Goal: Communication & Community: Ask a question

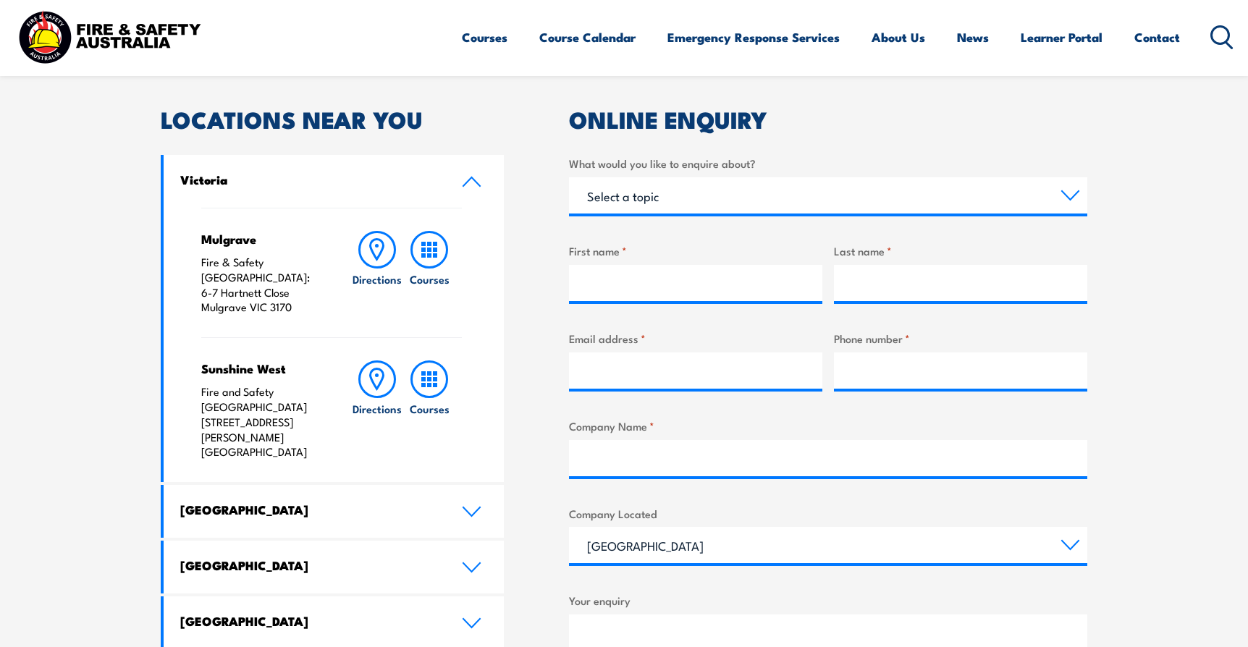
scroll to position [434, 0]
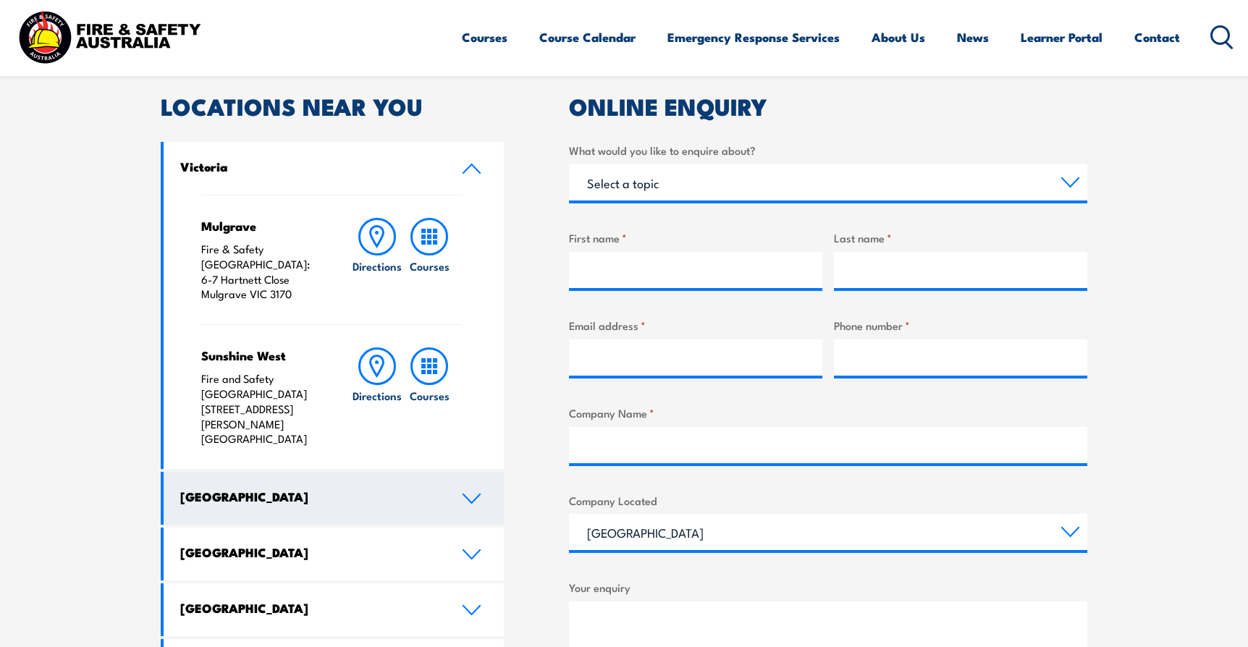
click at [427, 489] on h4 "[GEOGRAPHIC_DATA]" at bounding box center [309, 497] width 259 height 16
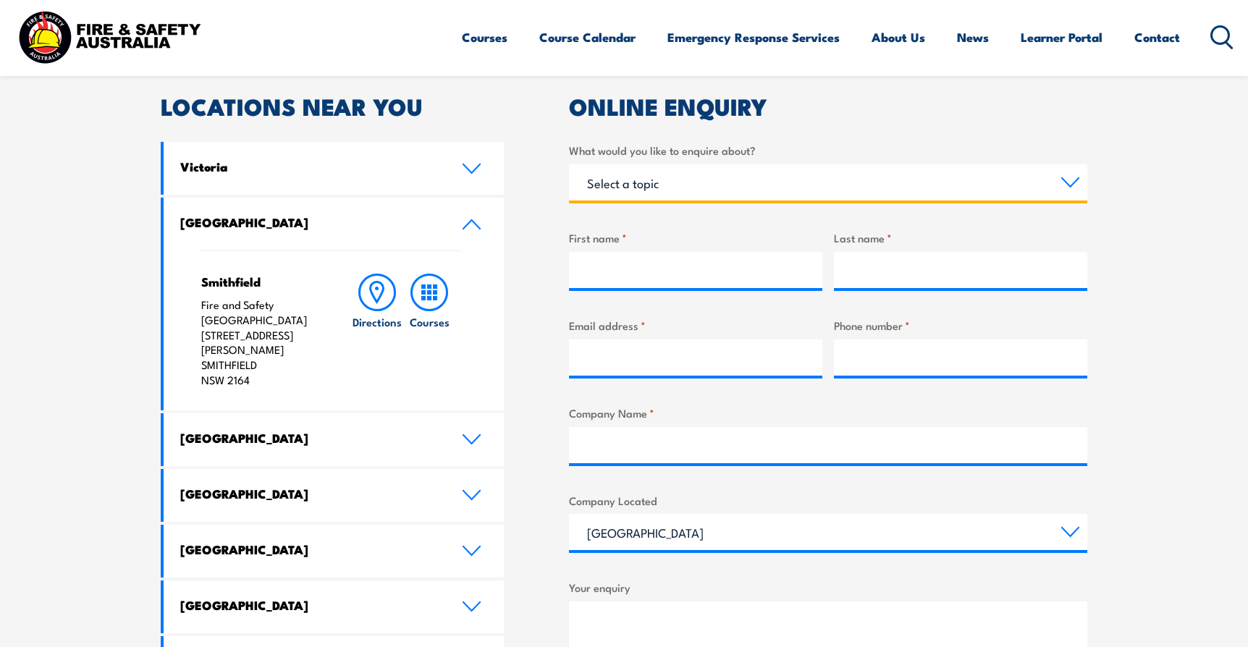
click at [665, 185] on select "Select a topic Training Emergency Response Services General Enquiry" at bounding box center [828, 182] width 518 height 36
select select "General Enquiry"
click at [569, 164] on select "Select a topic Training Emergency Response Services General Enquiry" at bounding box center [828, 182] width 518 height 36
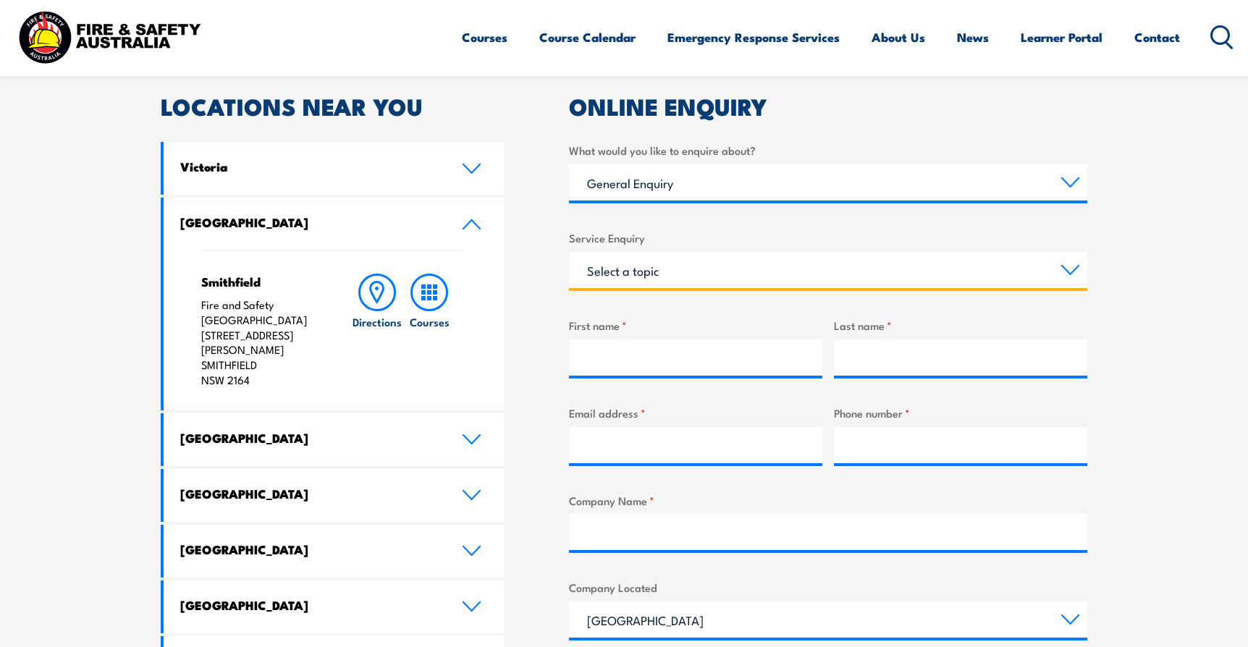
click at [662, 277] on select "Select a topic Assistance in completing an online enrolment booking Request a c…" at bounding box center [828, 270] width 518 height 36
select select "Pay an invoice or obtain a copy of an invoice"
click at [569, 252] on select "Select a topic Assistance in completing an online enrolment booking Request a c…" at bounding box center [828, 270] width 518 height 36
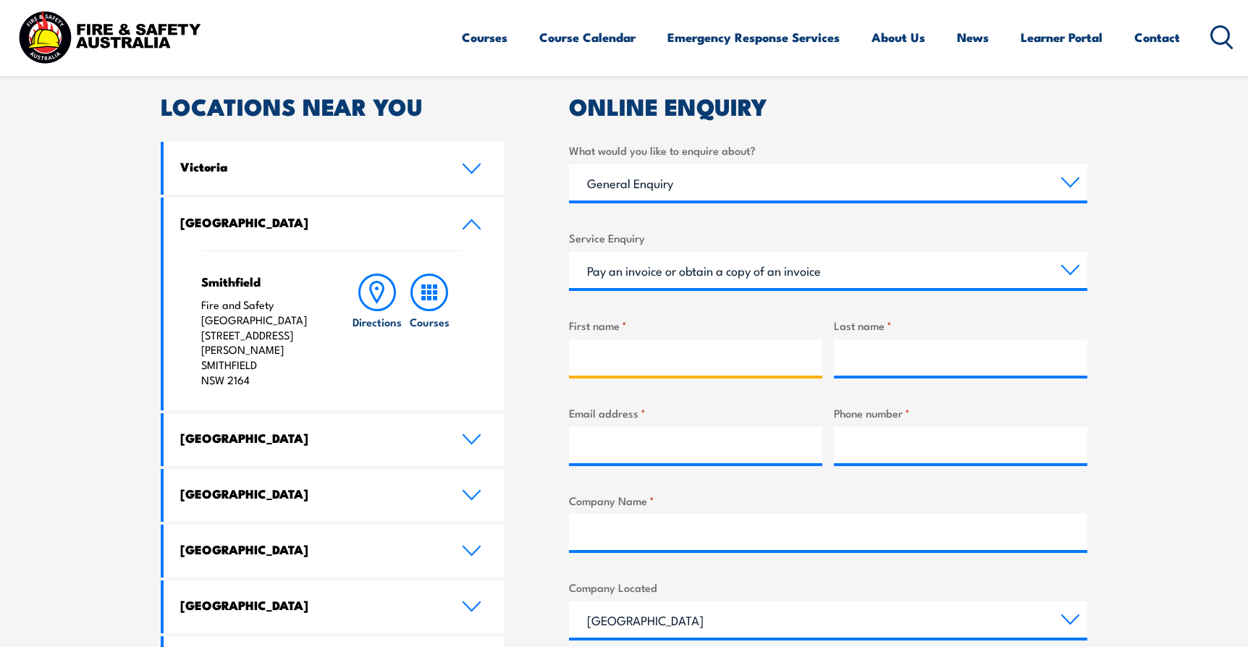
click at [675, 366] on input "First name *" at bounding box center [695, 357] width 253 height 36
type input "Rashaal"
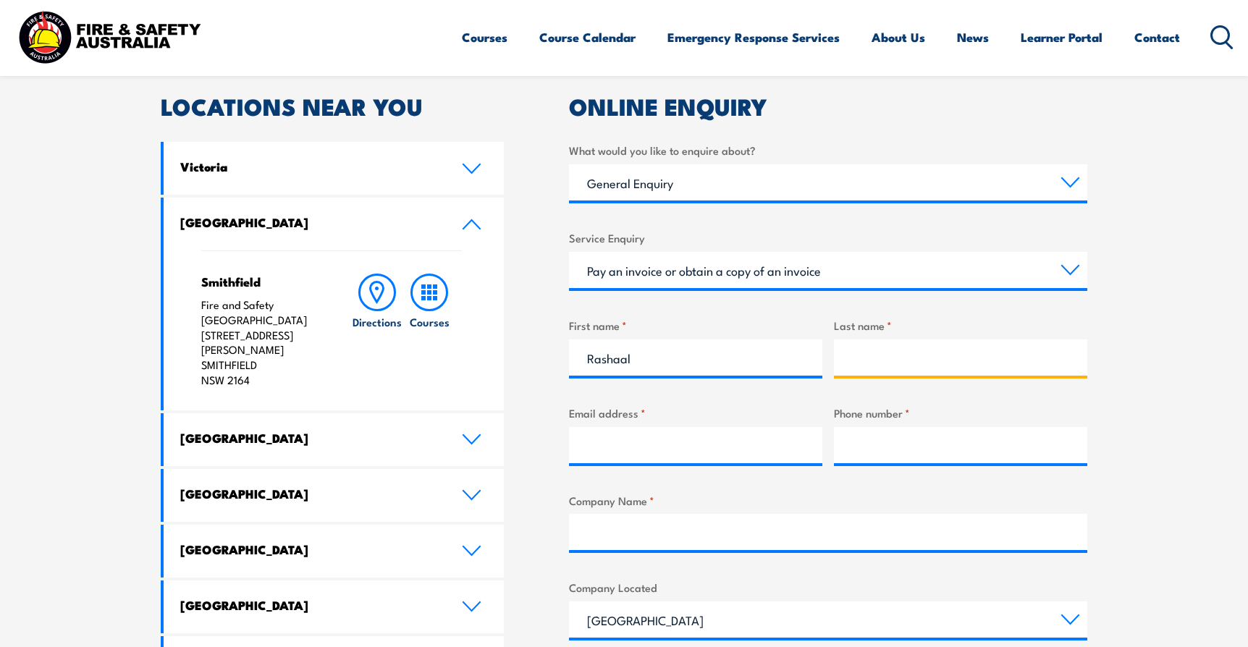
type input "[PERSON_NAME]"
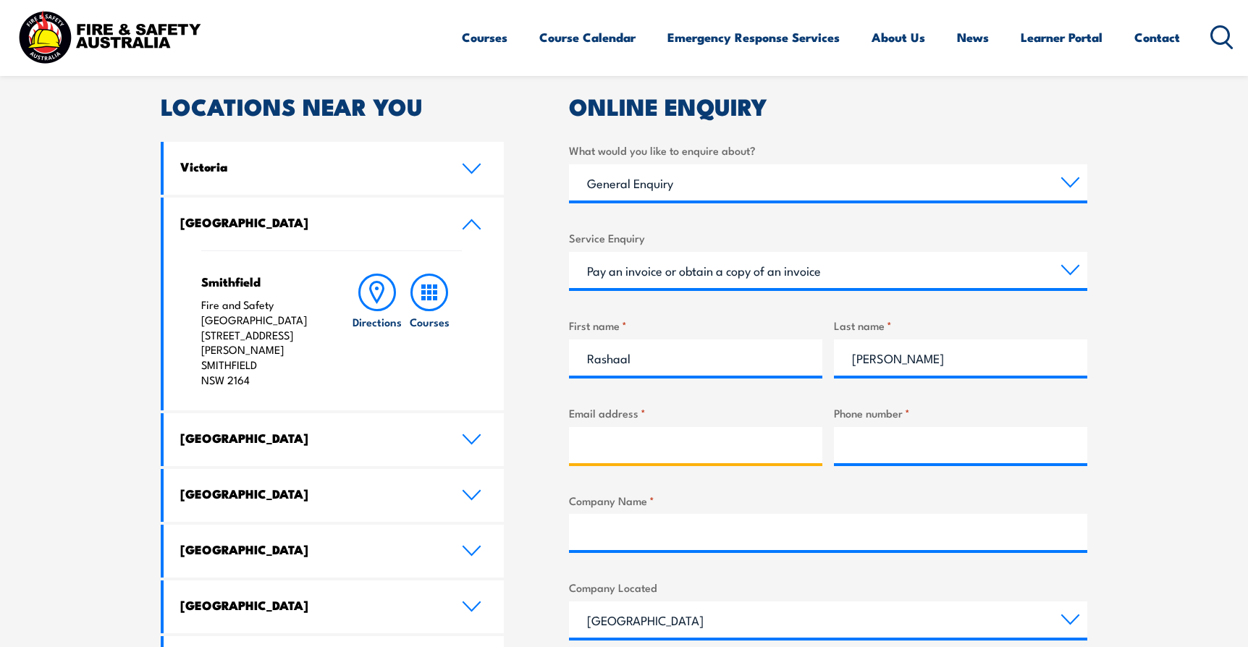
type input "[EMAIL_ADDRESS][DOMAIN_NAME]"
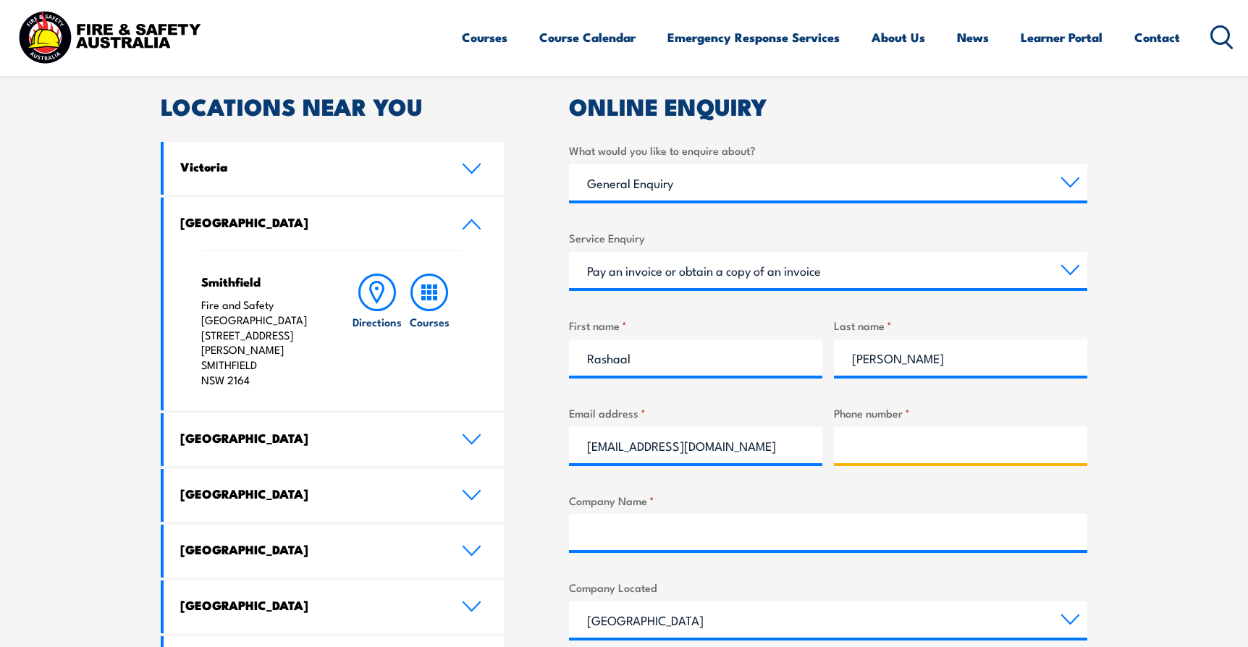
type input "0413001408"
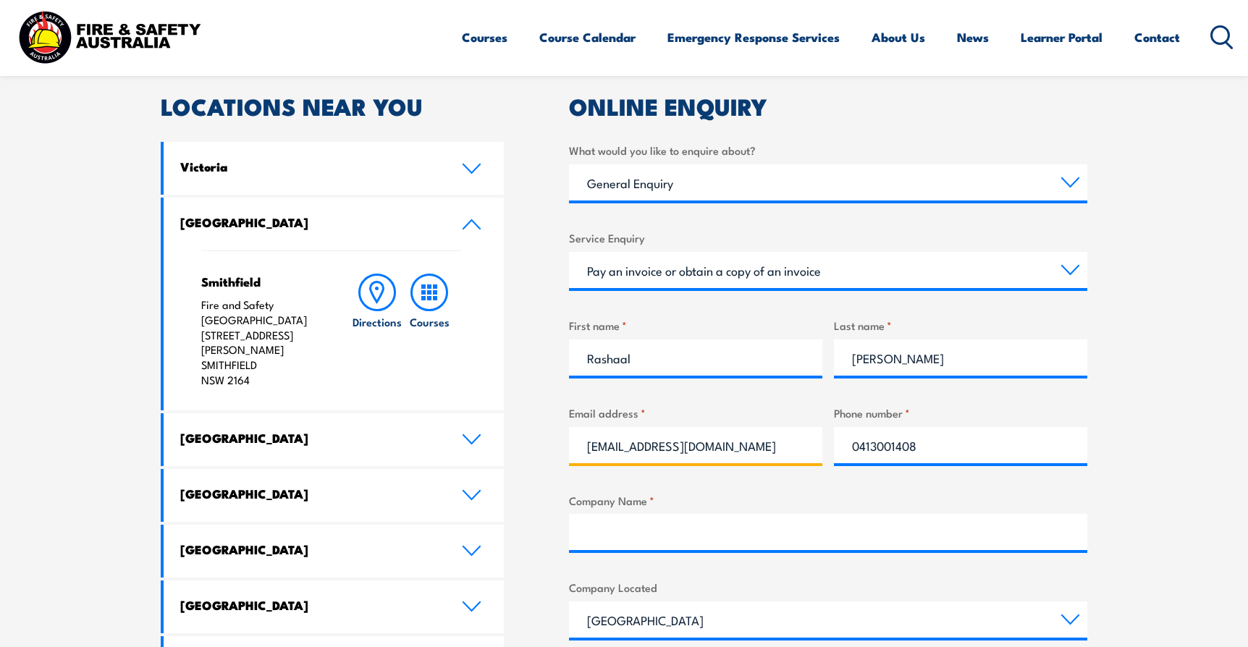
drag, startPoint x: 701, startPoint y: 444, endPoint x: 522, endPoint y: 439, distance: 178.8
click at [522, 439] on div "LOCATIONS NEAR YOU [GEOGRAPHIC_DATA][PERSON_NAME] Fire & Safety [GEOGRAPHIC_DAT…" at bounding box center [624, 516] width 926 height 841
type input "[EMAIL_ADDRESS][PERSON_NAME][DOMAIN_NAME]"
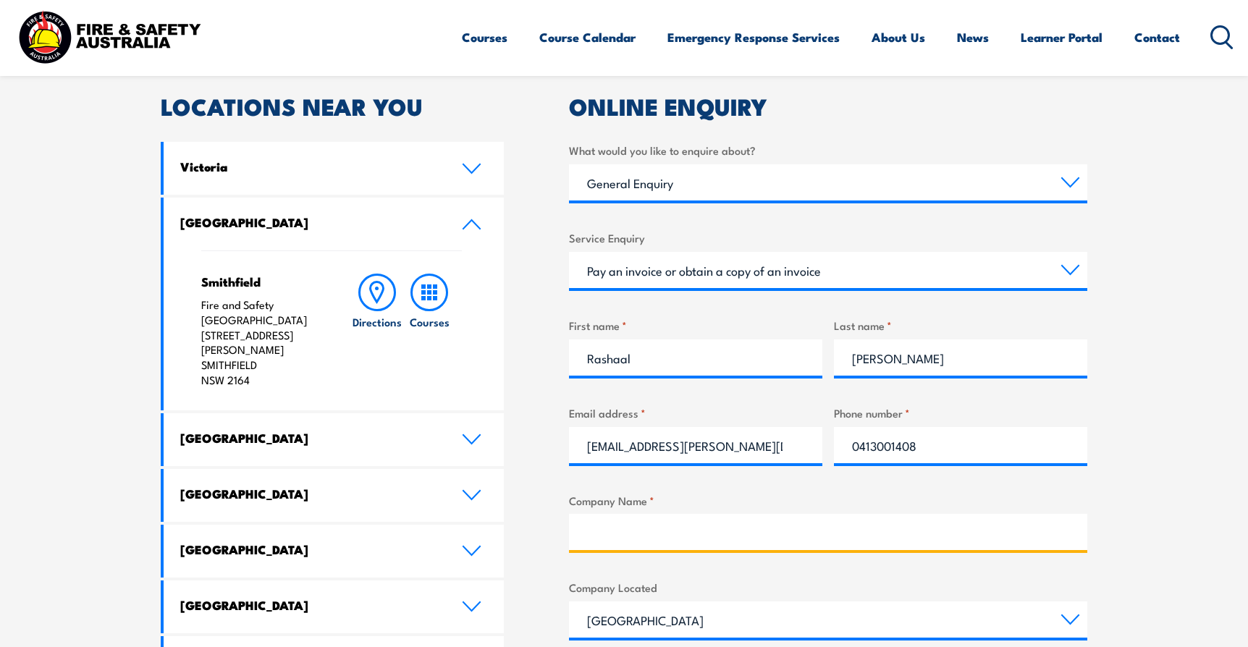
click at [607, 523] on input "Company Name *" at bounding box center [828, 532] width 518 height 36
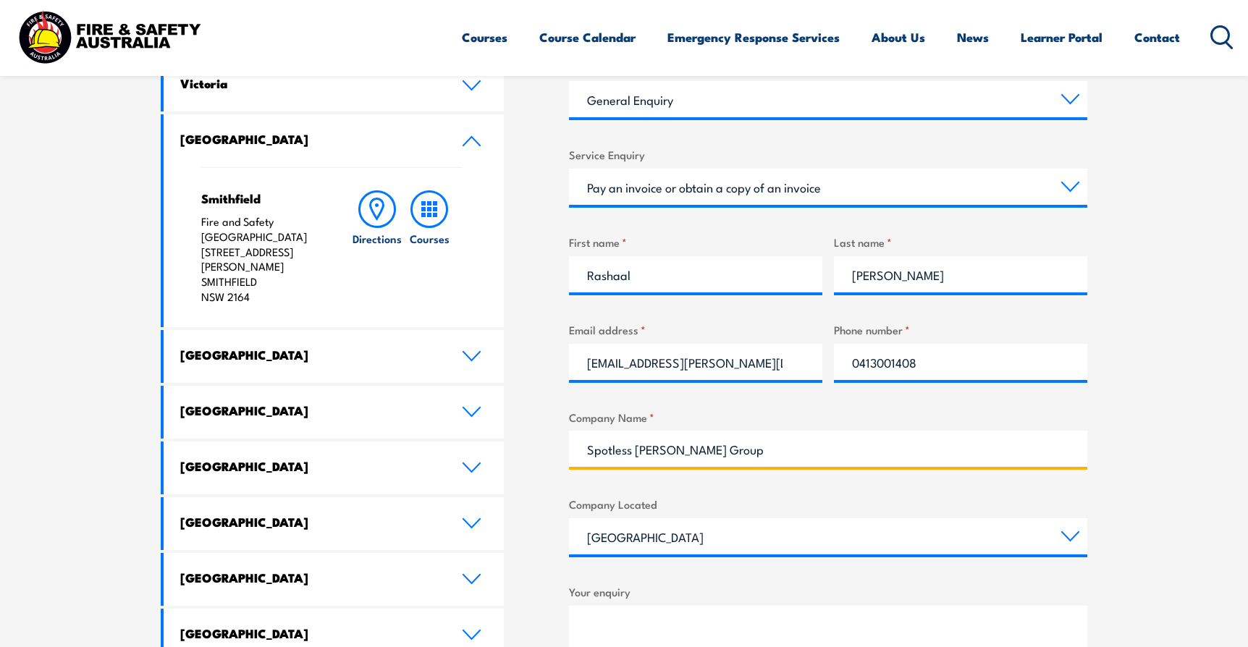
scroll to position [651, 0]
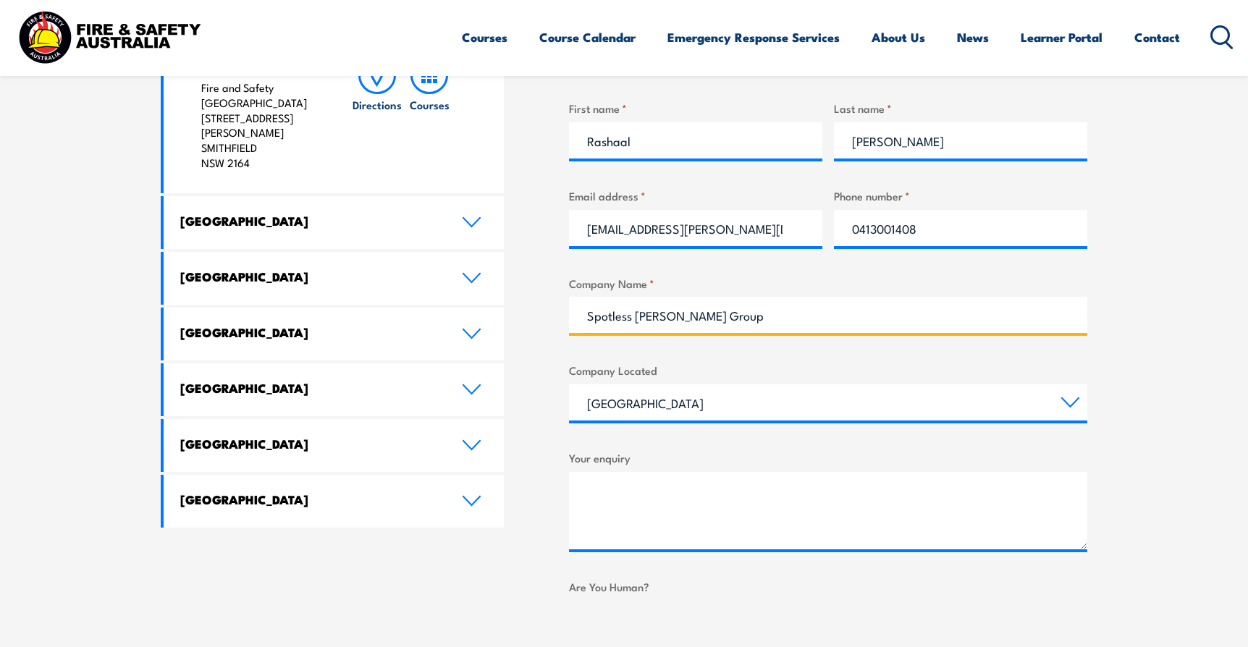
type input "Spotless [PERSON_NAME] Group"
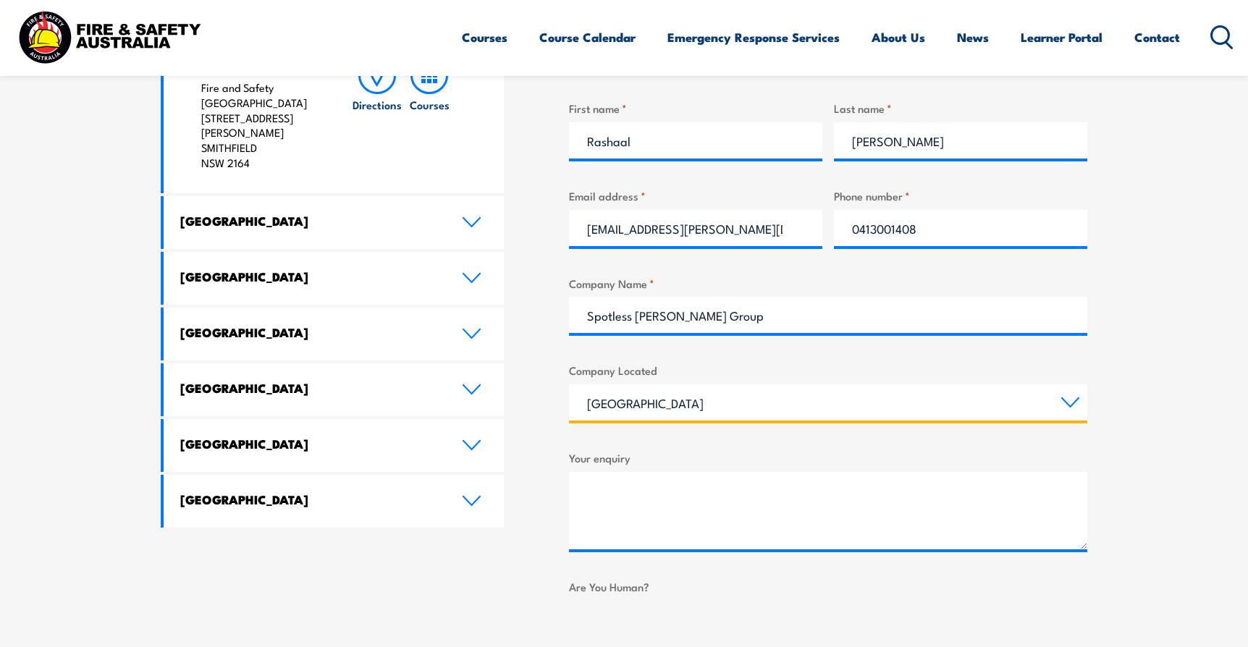
click at [648, 400] on select "[GEOGRAPHIC_DATA] [GEOGRAPHIC_DATA] [GEOGRAPHIC_DATA] [GEOGRAPHIC_DATA] [GEOGRA…" at bounding box center [828, 402] width 518 height 36
select select "[GEOGRAPHIC_DATA]"
click at [569, 384] on select "[GEOGRAPHIC_DATA] [GEOGRAPHIC_DATA] [GEOGRAPHIC_DATA] [GEOGRAPHIC_DATA] [GEOGRA…" at bounding box center [828, 402] width 518 height 36
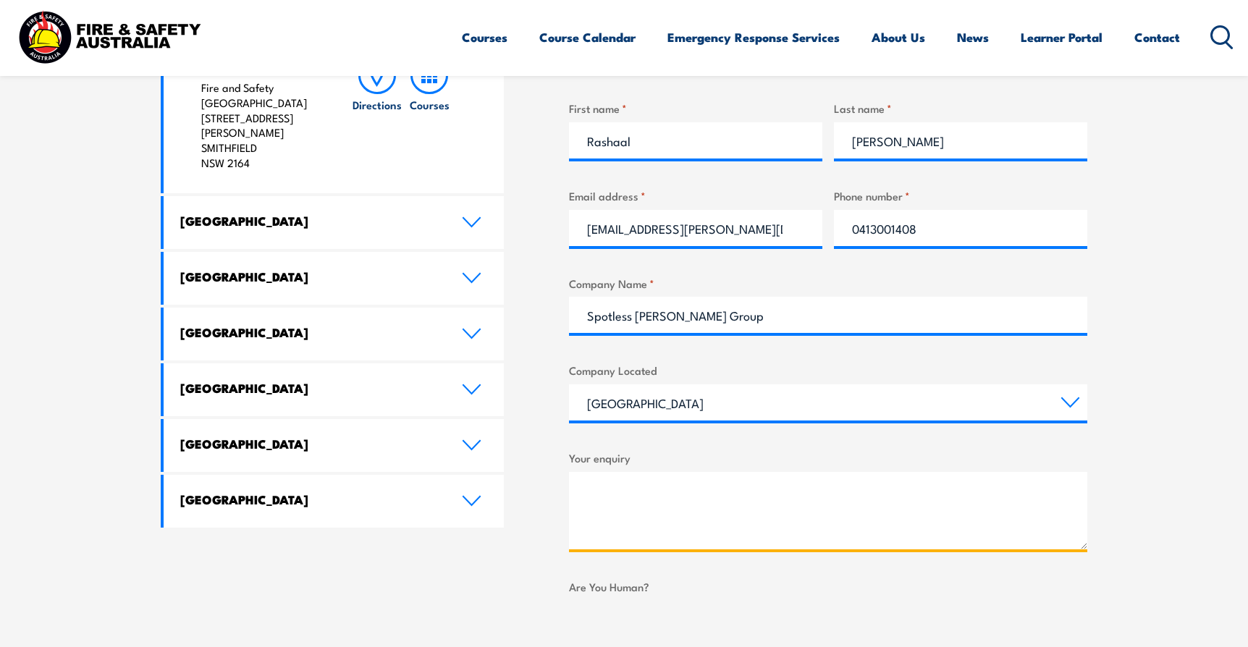
click at [630, 483] on textarea "Your enquiry" at bounding box center [828, 510] width 518 height 77
type textarea "I'm reconciling my manager's Spotless Corporate Credit card and there is a char…"
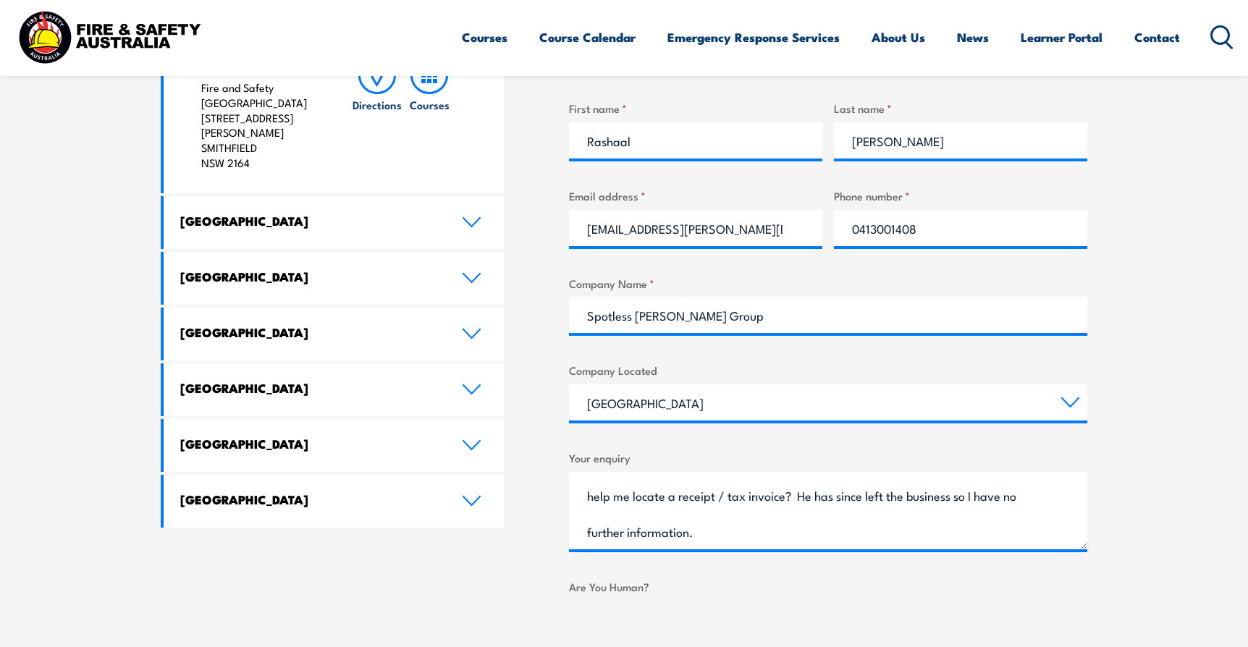
scroll to position [1217, 0]
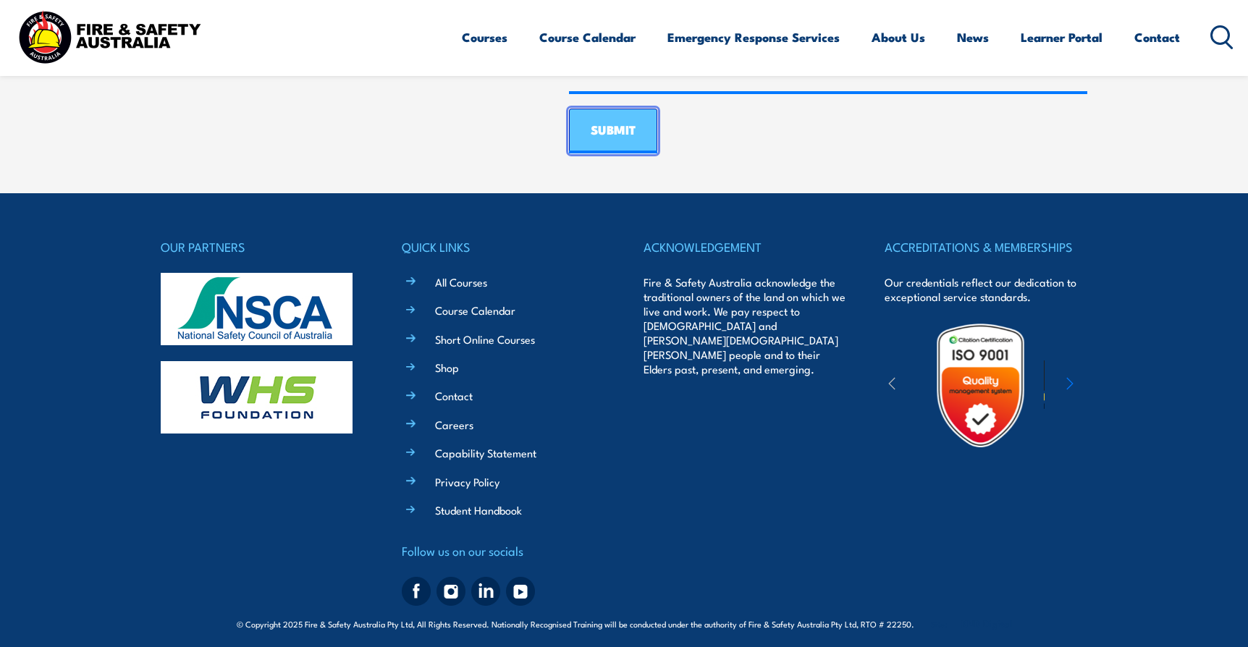
click at [620, 130] on input "SUBMIT" at bounding box center [613, 131] width 88 height 45
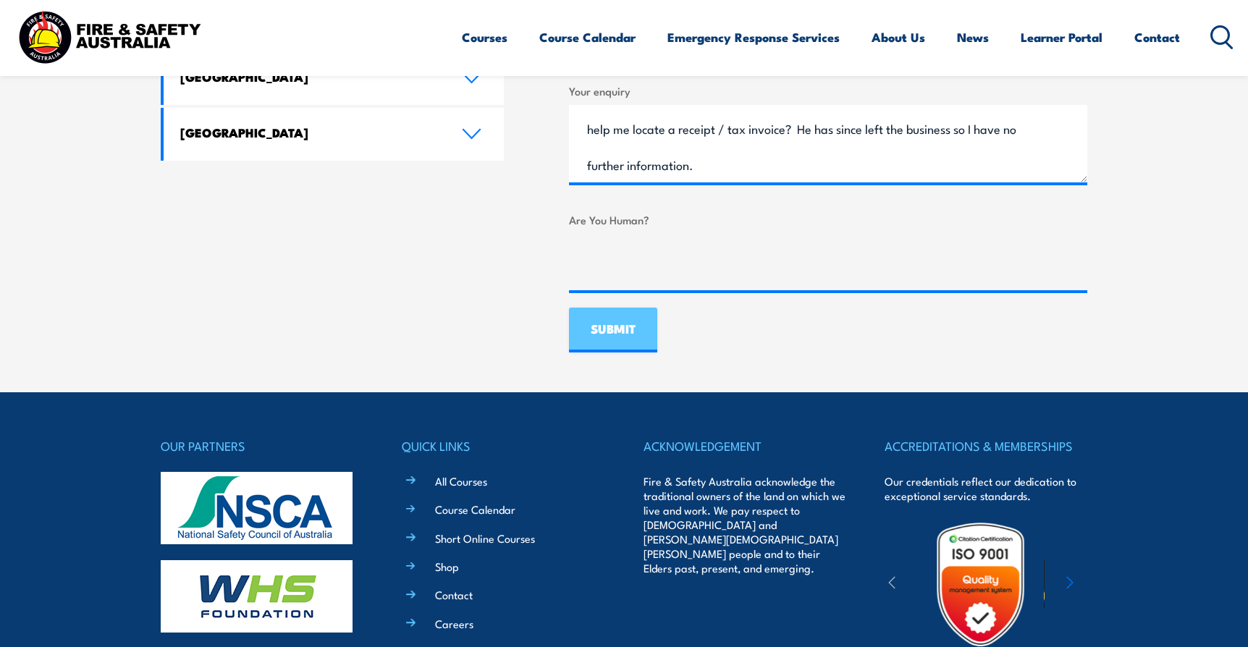
scroll to position [0, 0]
